Goal: Task Accomplishment & Management: Use online tool/utility

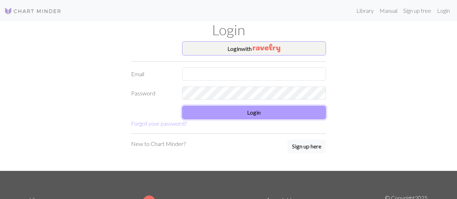
click at [254, 117] on button "Login" at bounding box center [254, 113] width 144 height 14
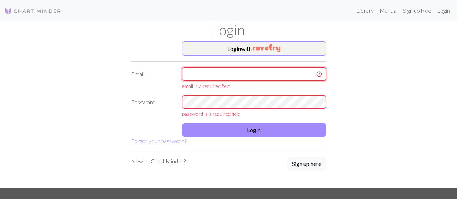
click at [264, 72] on input "text" at bounding box center [254, 74] width 144 height 14
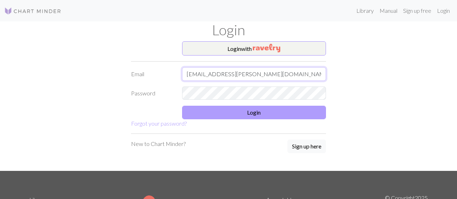
type input "[EMAIL_ADDRESS][PERSON_NAME][DOMAIN_NAME]"
click at [267, 117] on button "Login" at bounding box center [254, 113] width 144 height 14
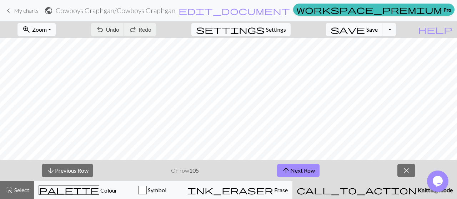
click at [50, 26] on button "zoom_in Zoom Zoom" at bounding box center [36, 30] width 38 height 14
click at [66, 58] on button "Fit width" at bounding box center [46, 56] width 56 height 11
click at [378, 32] on span "Save" at bounding box center [371, 29] width 11 height 7
click at [376, 31] on button "save Save Save" at bounding box center [354, 30] width 57 height 14
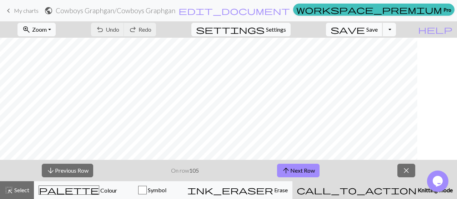
scroll to position [200, 191]
click at [365, 32] on span "save" at bounding box center [347, 30] width 34 height 10
click at [377, 29] on button "save Save Save" at bounding box center [354, 30] width 57 height 14
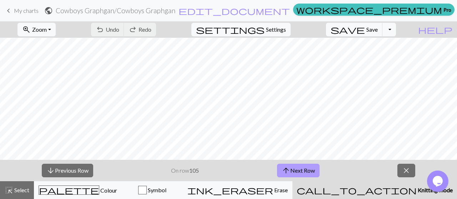
click at [290, 170] on span "arrow_upward" at bounding box center [286, 171] width 9 height 10
click at [378, 27] on span "Save" at bounding box center [371, 29] width 11 height 7
click at [378, 26] on span "Save" at bounding box center [371, 29] width 11 height 7
click at [378, 30] on span "Save" at bounding box center [371, 29] width 11 height 7
click at [365, 26] on span "save" at bounding box center [347, 30] width 34 height 10
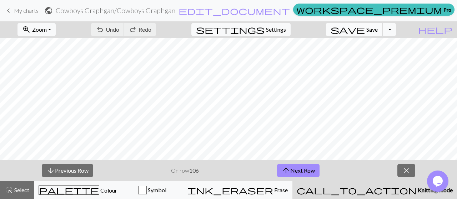
click at [365, 32] on span "save" at bounding box center [347, 30] width 34 height 10
click at [378, 27] on span "Save" at bounding box center [371, 29] width 11 height 7
click at [378, 32] on span "Save" at bounding box center [371, 29] width 11 height 7
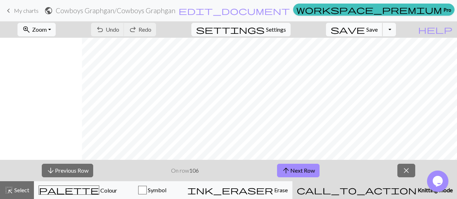
scroll to position [200, 370]
click at [365, 31] on span "save" at bounding box center [347, 30] width 34 height 10
click at [378, 30] on span "Save" at bounding box center [371, 29] width 11 height 7
click at [303, 168] on button "arrow_upward Next Row" at bounding box center [298, 171] width 42 height 14
click at [365, 30] on span "save" at bounding box center [347, 30] width 34 height 10
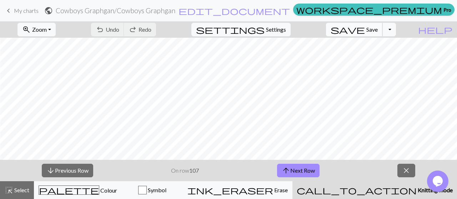
click at [365, 34] on span "save" at bounding box center [347, 30] width 34 height 10
click at [378, 26] on span "Save" at bounding box center [371, 29] width 11 height 7
click at [377, 30] on button "save Save Save" at bounding box center [354, 30] width 57 height 14
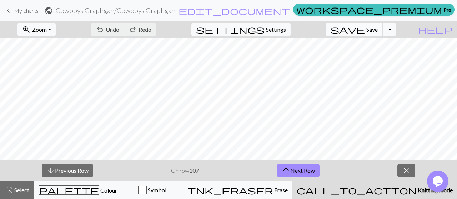
click at [365, 32] on span "save" at bounding box center [347, 30] width 34 height 10
click at [365, 31] on span "save" at bounding box center [347, 30] width 34 height 10
click at [378, 30] on span "Save" at bounding box center [371, 29] width 11 height 7
click at [378, 29] on span "Save" at bounding box center [371, 29] width 11 height 7
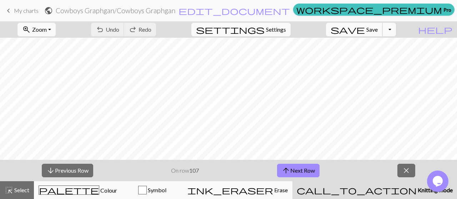
click at [365, 30] on span "save" at bounding box center [347, 30] width 34 height 10
click at [285, 164] on button "arrow_upward Next Row" at bounding box center [298, 171] width 42 height 14
click at [365, 30] on span "save" at bounding box center [347, 30] width 34 height 10
click at [377, 35] on button "save Save Save" at bounding box center [354, 30] width 57 height 14
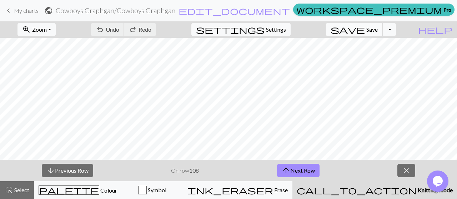
click at [365, 28] on span "save" at bounding box center [347, 30] width 34 height 10
click at [378, 32] on span "Save" at bounding box center [371, 29] width 11 height 7
click at [302, 168] on button "arrow_upward Next Row" at bounding box center [298, 171] width 42 height 14
click at [378, 28] on span "Save" at bounding box center [371, 29] width 11 height 7
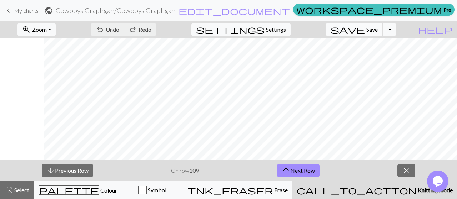
scroll to position [200, 182]
click at [365, 28] on span "save" at bounding box center [347, 30] width 34 height 10
click at [365, 30] on span "save" at bounding box center [347, 30] width 34 height 10
click at [379, 34] on button "save Save Save" at bounding box center [354, 30] width 57 height 14
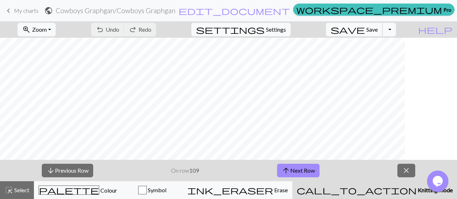
scroll to position [200, 0]
click at [378, 31] on span "Save" at bounding box center [371, 29] width 11 height 7
click at [303, 170] on button "arrow_upward Next Row" at bounding box center [298, 171] width 42 height 14
click at [365, 27] on span "save" at bounding box center [347, 30] width 34 height 10
click at [378, 30] on span "Save" at bounding box center [371, 29] width 11 height 7
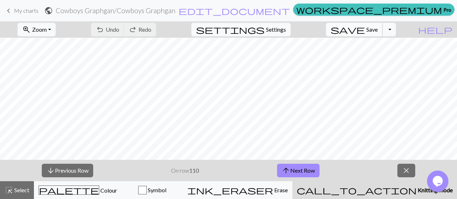
click at [376, 30] on button "save Save Save" at bounding box center [354, 30] width 57 height 14
click at [381, 25] on button "save Save Save" at bounding box center [354, 30] width 57 height 14
click at [365, 29] on span "save" at bounding box center [347, 30] width 34 height 10
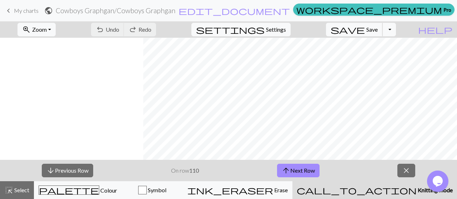
scroll to position [200, 334]
click at [365, 30] on span "save" at bounding box center [347, 30] width 34 height 10
click at [365, 31] on span "save" at bounding box center [347, 30] width 34 height 10
click at [309, 172] on button "arrow_upward Next Row" at bounding box center [298, 171] width 42 height 14
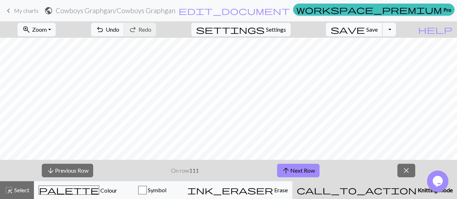
click at [378, 34] on button "save Save Save" at bounding box center [354, 30] width 57 height 14
click at [378, 31] on span "Save" at bounding box center [371, 29] width 11 height 7
click at [365, 32] on span "save" at bounding box center [347, 30] width 34 height 10
click at [365, 30] on span "save" at bounding box center [347, 30] width 34 height 10
click at [378, 32] on span "Save" at bounding box center [371, 29] width 11 height 7
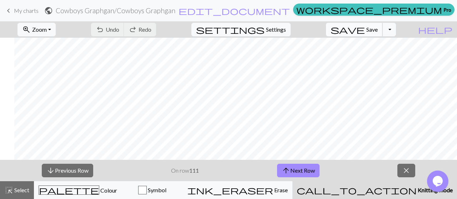
scroll to position [201, 176]
click at [378, 26] on span "Save" at bounding box center [371, 29] width 11 height 7
click at [365, 30] on span "save" at bounding box center [347, 30] width 34 height 10
click at [378, 30] on span "Save" at bounding box center [371, 29] width 11 height 7
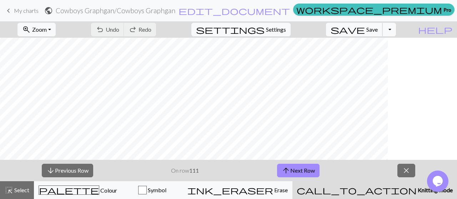
scroll to position [201, 0]
click at [366, 34] on button "save Save Save" at bounding box center [354, 30] width 57 height 14
click at [288, 170] on span "arrow_upward" at bounding box center [286, 171] width 9 height 10
click at [376, 30] on button "save Save Save" at bounding box center [354, 30] width 57 height 14
click at [378, 30] on span "Save" at bounding box center [371, 29] width 11 height 7
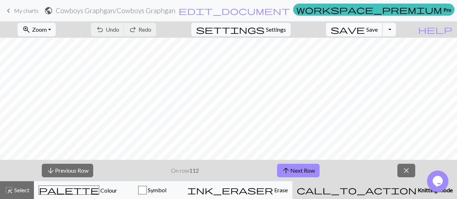
click at [378, 30] on span "Save" at bounding box center [371, 29] width 11 height 7
click at [365, 28] on span "save" at bounding box center [347, 30] width 34 height 10
click at [325, 32] on div "zoom_in Zoom Zoom Fit all Fit width Fit height 50% 100% 150% 200% undo Undo Und…" at bounding box center [206, 29] width 413 height 16
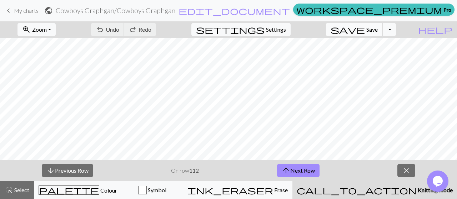
click at [378, 28] on span "Save" at bounding box center [371, 29] width 11 height 7
click at [378, 29] on span "Save" at bounding box center [371, 29] width 11 height 7
click at [377, 28] on button "save Save Save" at bounding box center [354, 30] width 57 height 14
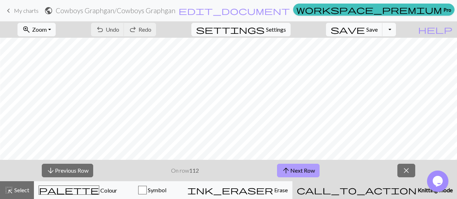
click at [300, 171] on button "arrow_upward Next Row" at bounding box center [298, 171] width 42 height 14
click at [383, 33] on button "save Save Save" at bounding box center [354, 30] width 57 height 14
click at [378, 32] on span "Save" at bounding box center [371, 29] width 11 height 7
click at [378, 31] on span "Save" at bounding box center [371, 29] width 11 height 7
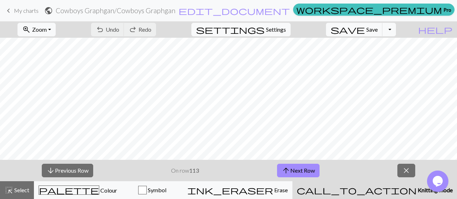
click at [371, 37] on div "save Save Save Toggle Dropdown file_copy Save a copy save_alt Download" at bounding box center [360, 29] width 81 height 16
click at [377, 29] on button "save Save Save" at bounding box center [354, 30] width 57 height 14
click at [378, 31] on span "Save" at bounding box center [371, 29] width 11 height 7
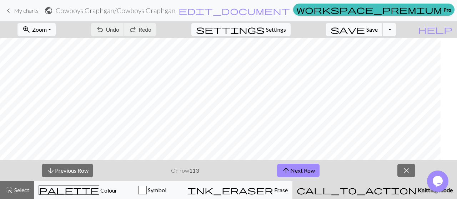
scroll to position [201, 0]
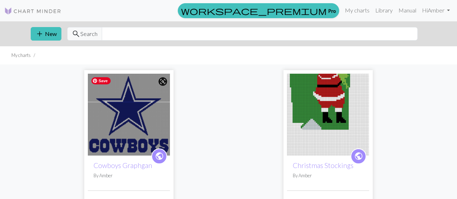
click at [111, 116] on img at bounding box center [129, 115] width 82 height 82
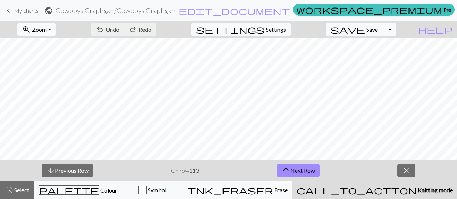
click at [56, 35] on button "zoom_in Zoom Zoom" at bounding box center [36, 30] width 38 height 14
click at [57, 60] on button "Fit width" at bounding box center [46, 56] width 56 height 11
click at [304, 170] on button "arrow_upward Next Row" at bounding box center [298, 171] width 42 height 14
click at [378, 29] on span "Save" at bounding box center [371, 29] width 11 height 7
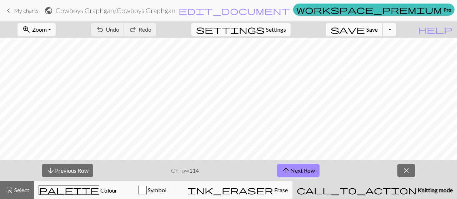
click at [365, 30] on span "save" at bounding box center [347, 30] width 34 height 10
click at [378, 32] on span "Save" at bounding box center [371, 29] width 11 height 7
click at [365, 29] on span "save" at bounding box center [347, 30] width 34 height 10
click at [378, 32] on span "Save" at bounding box center [371, 29] width 11 height 7
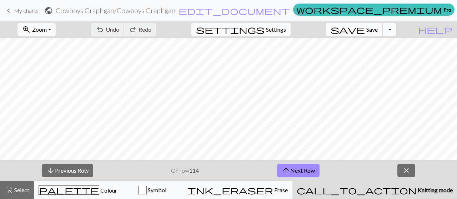
click at [365, 30] on span "save" at bounding box center [347, 30] width 34 height 10
click at [378, 27] on span "Save" at bounding box center [371, 29] width 11 height 7
click at [378, 30] on span "Save" at bounding box center [371, 29] width 11 height 7
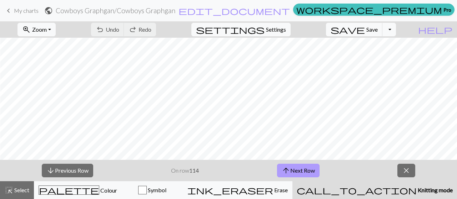
click at [305, 169] on button "arrow_upward Next Row" at bounding box center [298, 171] width 42 height 14
click at [365, 32] on span "save" at bounding box center [347, 30] width 34 height 10
click at [378, 28] on span "Save" at bounding box center [371, 29] width 11 height 7
click at [378, 32] on span "Save" at bounding box center [371, 29] width 11 height 7
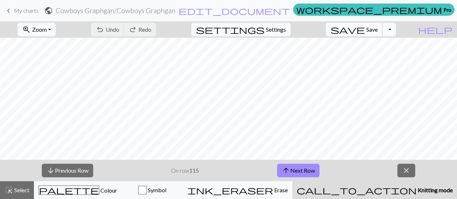
click at [378, 27] on span "Save" at bounding box center [371, 29] width 11 height 7
click at [378, 32] on span "Save" at bounding box center [371, 29] width 11 height 7
click at [378, 30] on span "Save" at bounding box center [371, 29] width 11 height 7
